Goal: Obtain resource: Download file/media

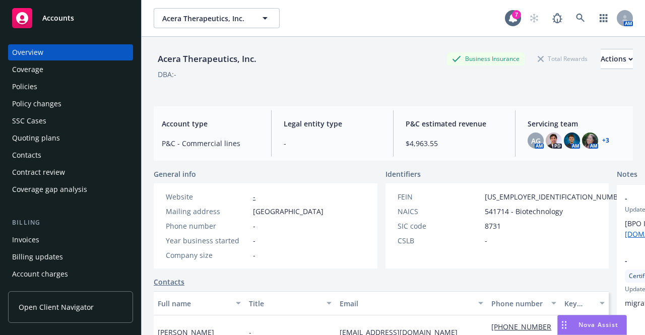
click at [41, 141] on div "Quoting plans" at bounding box center [36, 138] width 48 height 16
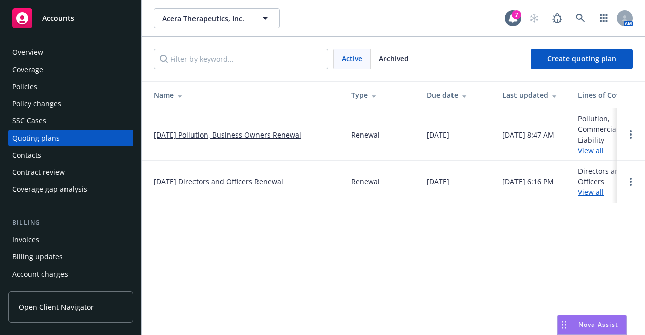
click at [174, 133] on link "[DATE] Pollution, Business Owners Renewal" at bounding box center [228, 134] width 148 height 11
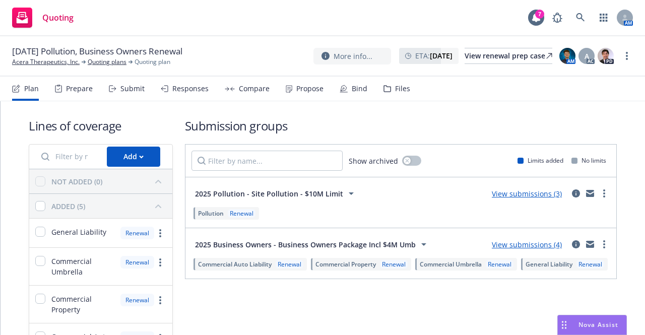
click at [388, 86] on div "Files" at bounding box center [396, 89] width 27 height 24
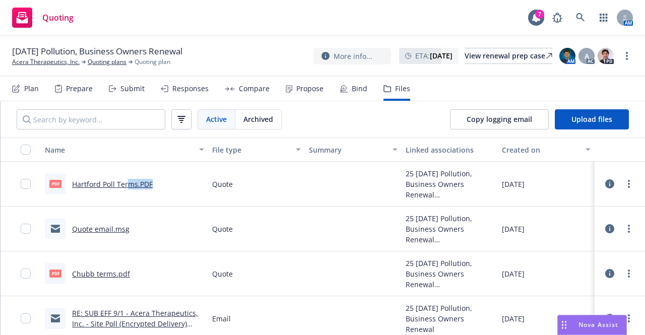
drag, startPoint x: 128, startPoint y: 182, endPoint x: 191, endPoint y: 194, distance: 64.0
click at [191, 194] on div "PDF Hartford Poll Terms.PDF" at bounding box center [124, 184] width 167 height 45
